Goal: Use online tool/utility: Utilize a website feature to perform a specific function

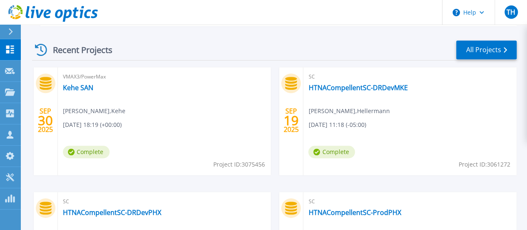
scroll to position [250, 0]
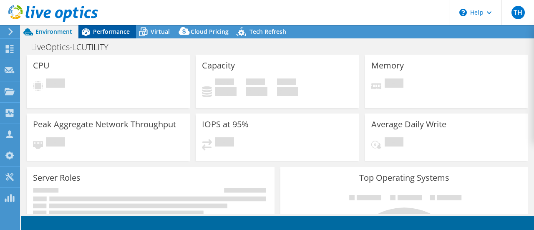
click at [108, 33] on span "Performance" at bounding box center [111, 32] width 37 height 8
select select "USD"
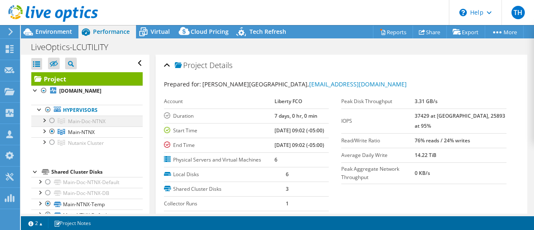
click at [45, 124] on div at bounding box center [44, 119] width 8 height 8
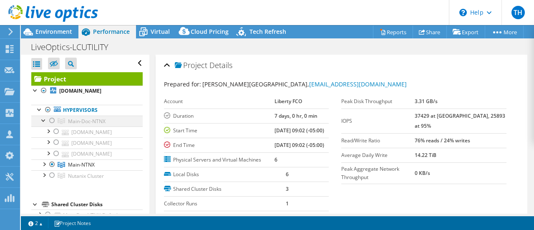
click at [43, 124] on div at bounding box center [44, 119] width 8 height 8
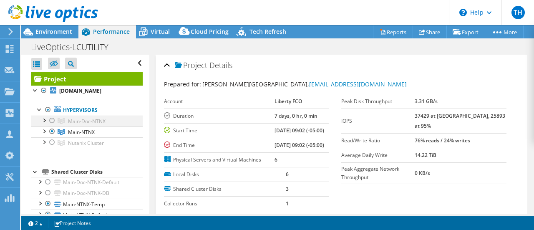
click at [53, 125] on div at bounding box center [52, 120] width 8 height 10
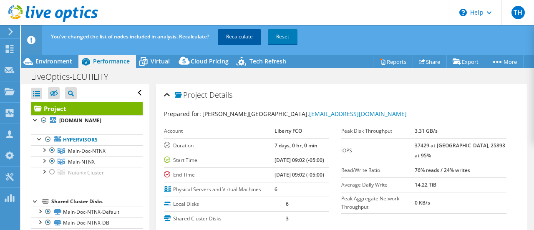
click at [233, 38] on link "Recalculate" at bounding box center [239, 36] width 43 height 15
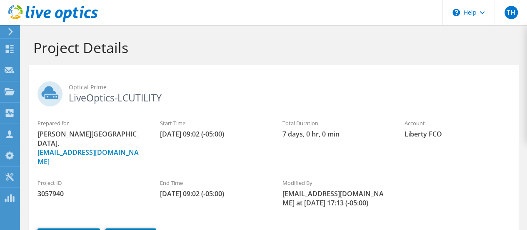
click at [56, 189] on span "3057940" at bounding box center [91, 193] width 106 height 9
copy span "3057940"
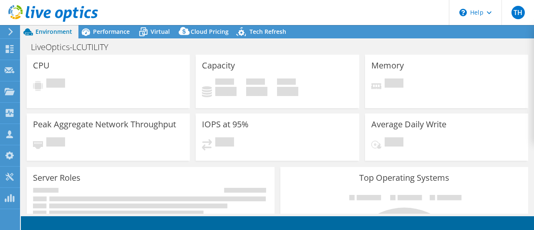
select select "USD"
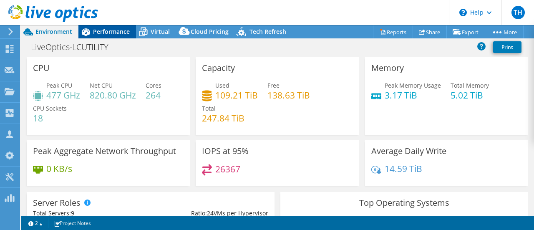
click at [117, 29] on span "Performance" at bounding box center [111, 32] width 37 height 8
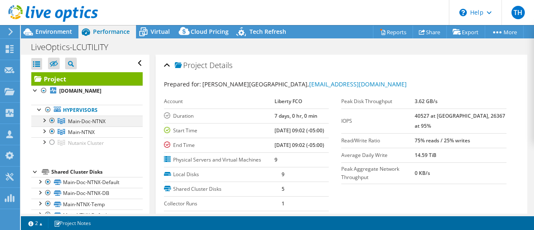
click at [52, 125] on div at bounding box center [52, 120] width 8 height 10
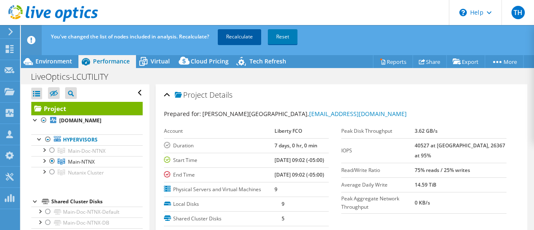
click at [236, 35] on link "Recalculate" at bounding box center [239, 36] width 43 height 15
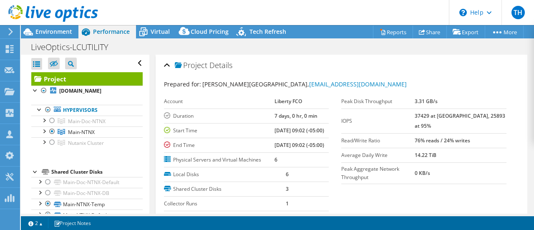
click at [64, 12] on icon at bounding box center [53, 13] width 90 height 17
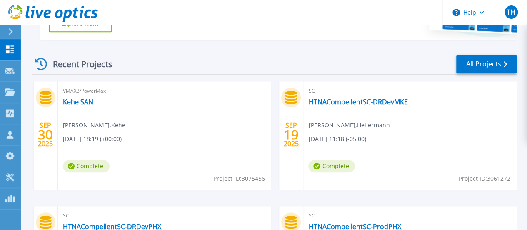
scroll to position [250, 0]
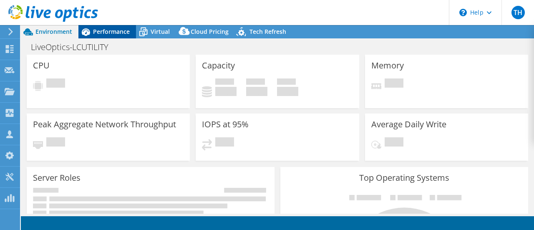
drag, startPoint x: 106, startPoint y: 31, endPoint x: 117, endPoint y: 25, distance: 12.3
click at [106, 31] on span "Performance" at bounding box center [111, 32] width 37 height 8
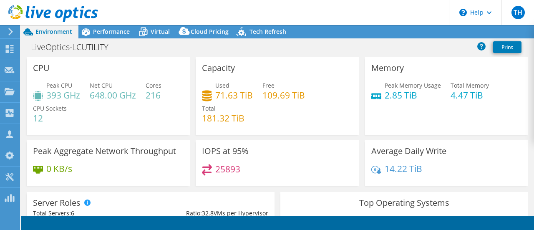
select select "USD"
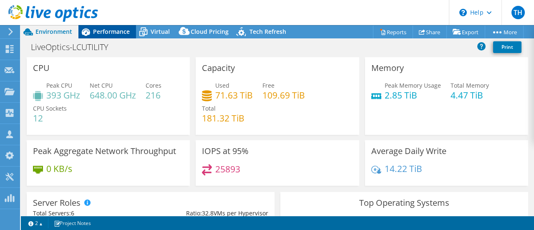
click at [110, 31] on span "Performance" at bounding box center [111, 32] width 37 height 8
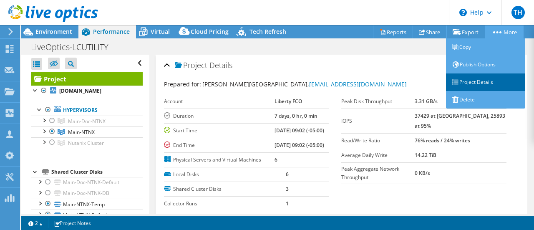
click at [481, 78] on link "Project Details" at bounding box center [485, 82] width 79 height 18
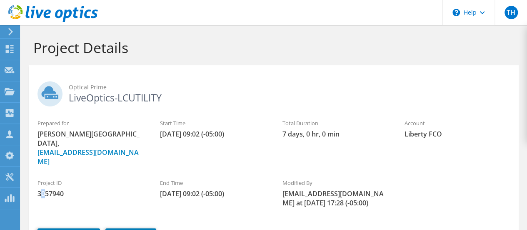
click at [43, 189] on span "3057940" at bounding box center [91, 193] width 106 height 9
click at [46, 189] on span "3057940" at bounding box center [91, 193] width 106 height 9
click at [47, 189] on span "3057940" at bounding box center [91, 193] width 106 height 9
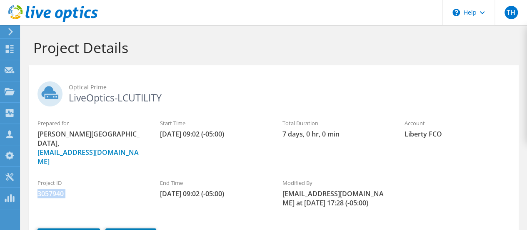
copy div "3057940"
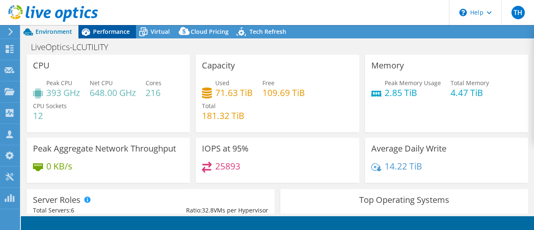
select select "USD"
click at [115, 30] on span "Performance" at bounding box center [111, 32] width 37 height 8
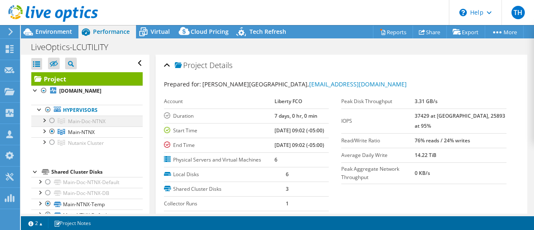
click at [44, 124] on div at bounding box center [44, 119] width 8 height 8
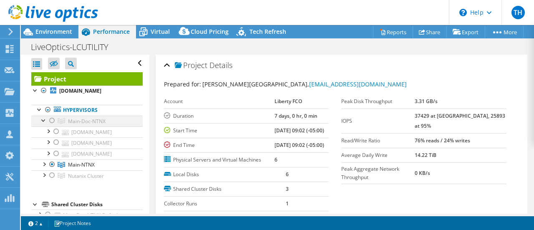
click at [44, 124] on div at bounding box center [44, 119] width 8 height 8
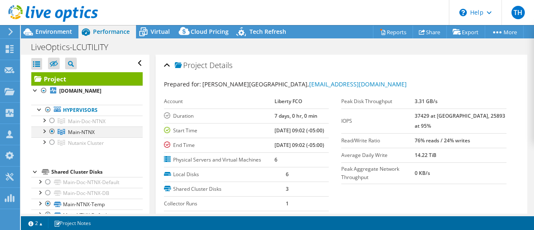
click at [45, 135] on div at bounding box center [44, 130] width 8 height 8
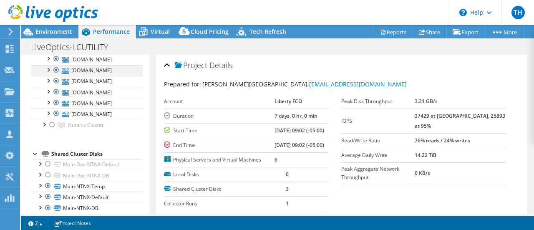
scroll to position [42, 0]
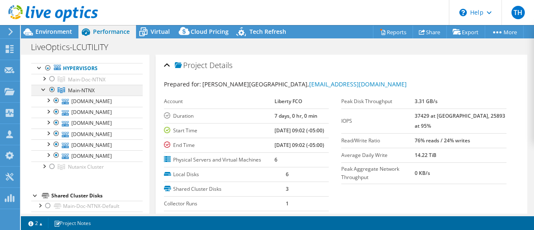
click at [41, 93] on div at bounding box center [44, 89] width 8 height 8
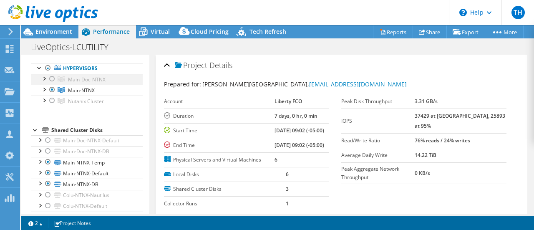
click at [43, 82] on div at bounding box center [44, 78] width 8 height 8
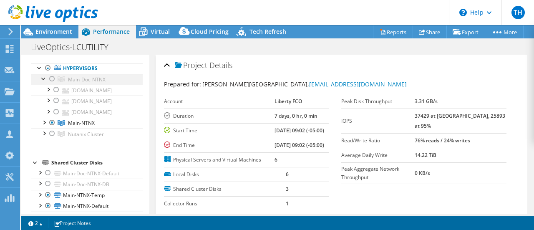
click at [42, 82] on div at bounding box center [44, 78] width 8 height 8
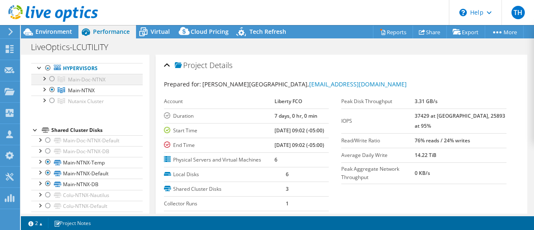
click at [45, 82] on div at bounding box center [44, 78] width 8 height 8
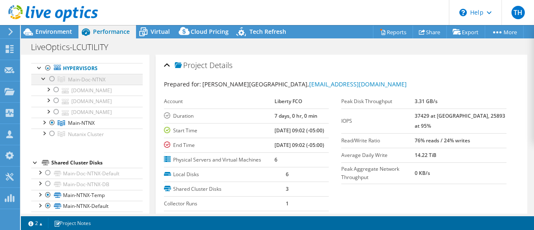
click at [44, 82] on div at bounding box center [44, 78] width 8 height 8
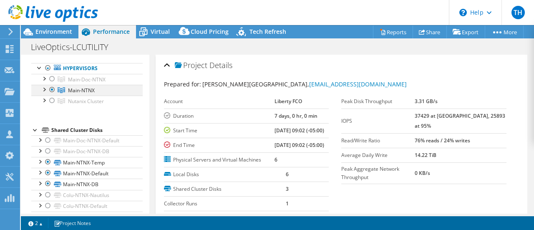
click at [45, 93] on div at bounding box center [44, 89] width 8 height 8
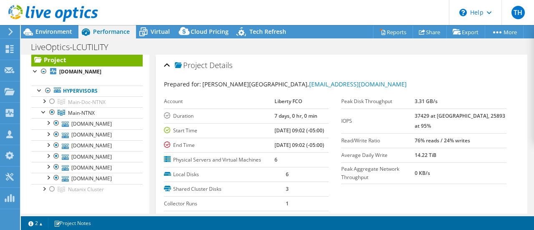
scroll to position [0, 0]
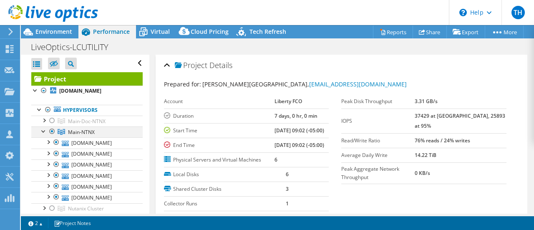
click at [43, 135] on div at bounding box center [44, 130] width 8 height 8
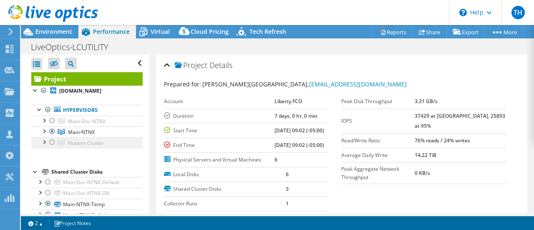
click at [53, 147] on div at bounding box center [52, 142] width 8 height 10
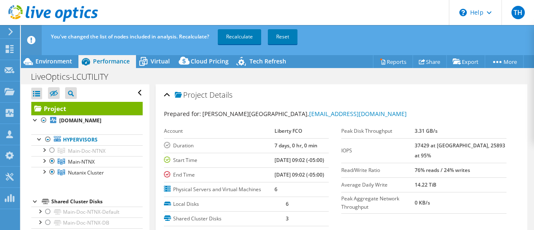
click at [53, 140] on ul "Hypervisors Main-Doc-NTNX [DOMAIN_NAME]" at bounding box center [86, 156] width 111 height 60
click at [54, 166] on div at bounding box center [52, 161] width 8 height 10
drag, startPoint x: 242, startPoint y: 40, endPoint x: 238, endPoint y: 27, distance: 14.4
click at [242, 40] on link "Recalculate" at bounding box center [239, 36] width 43 height 15
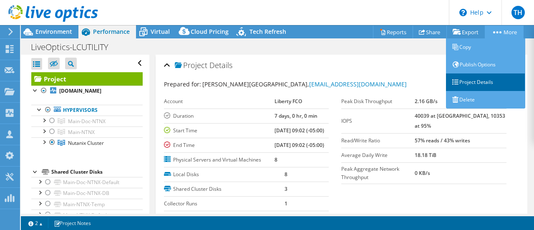
click at [479, 80] on link "Project Details" at bounding box center [485, 82] width 79 height 18
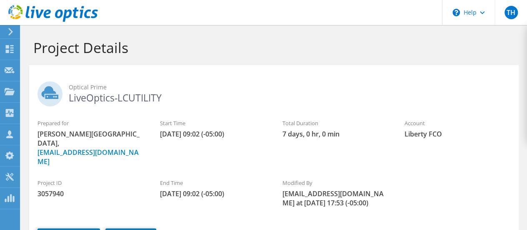
click at [52, 174] on div "Project ID 3057940" at bounding box center [90, 188] width 123 height 28
click at [51, 189] on span "3057940" at bounding box center [91, 193] width 106 height 9
copy span "3057940"
